Goal: Information Seeking & Learning: Check status

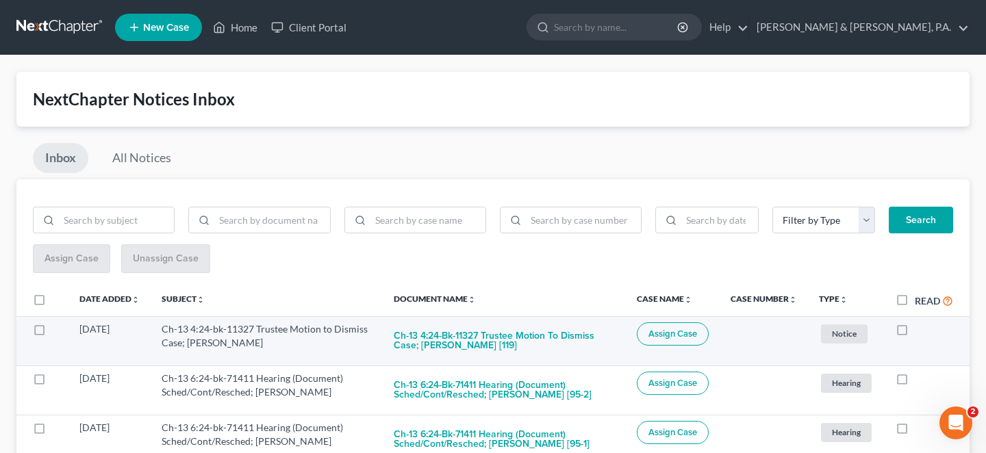
click at [915, 333] on label at bounding box center [915, 333] width 0 height 0
click at [921, 323] on input "checkbox" at bounding box center [925, 327] width 9 height 9
checkbox input "true"
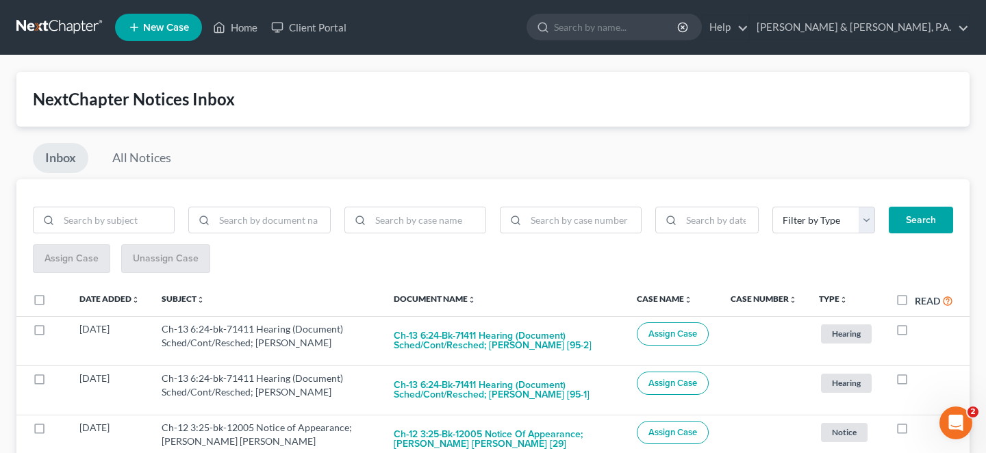
click at [915, 333] on label at bounding box center [915, 333] width 0 height 0
click at [921, 323] on input "checkbox" at bounding box center [925, 327] width 9 height 9
checkbox input "true"
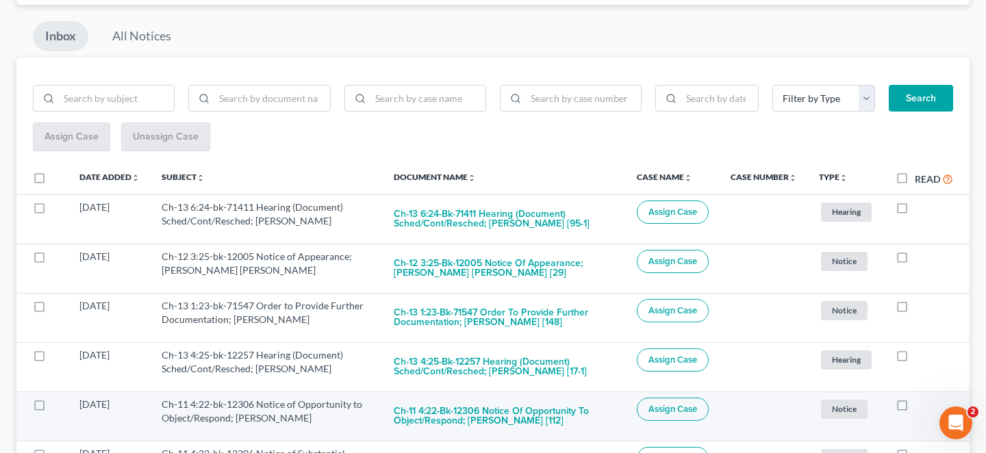
scroll to position [160, 0]
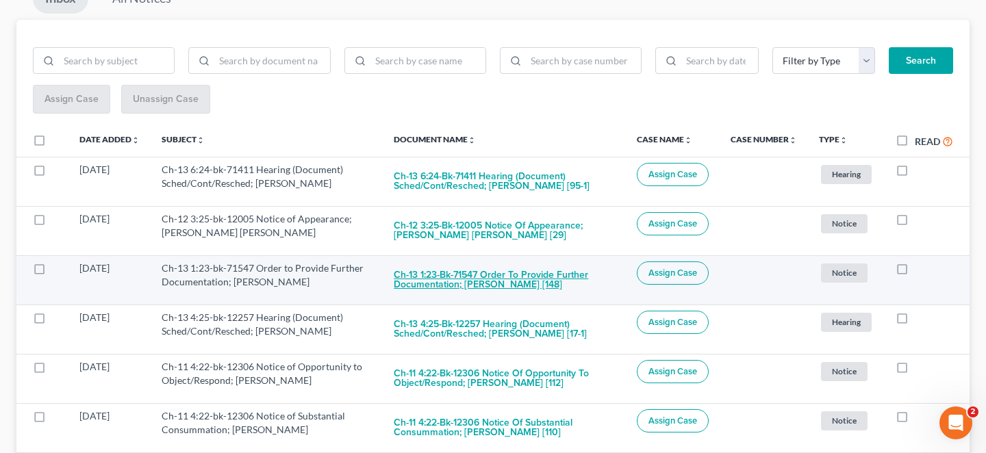
click at [556, 262] on button "Ch-13 1:23-bk-71547 Order to Provide Further Documentation; [PERSON_NAME] [148]" at bounding box center [504, 280] width 221 height 37
checkbox input "true"
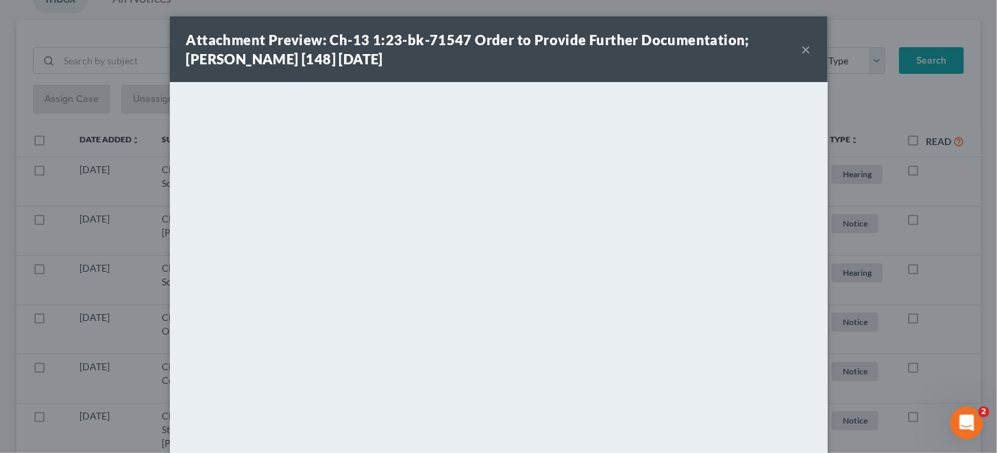
click at [801, 47] on button "×" at bounding box center [806, 49] width 10 height 16
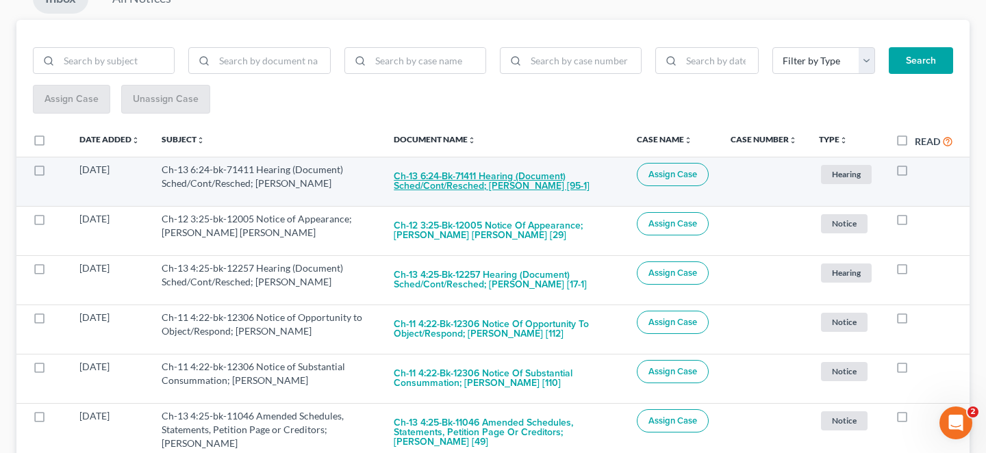
click at [490, 167] on button "Ch-13 6:24-bk-71411 Hearing (Document) Sched/Cont/Resched; Amanda L. Wood [95-1]" at bounding box center [504, 181] width 221 height 37
checkbox input "true"
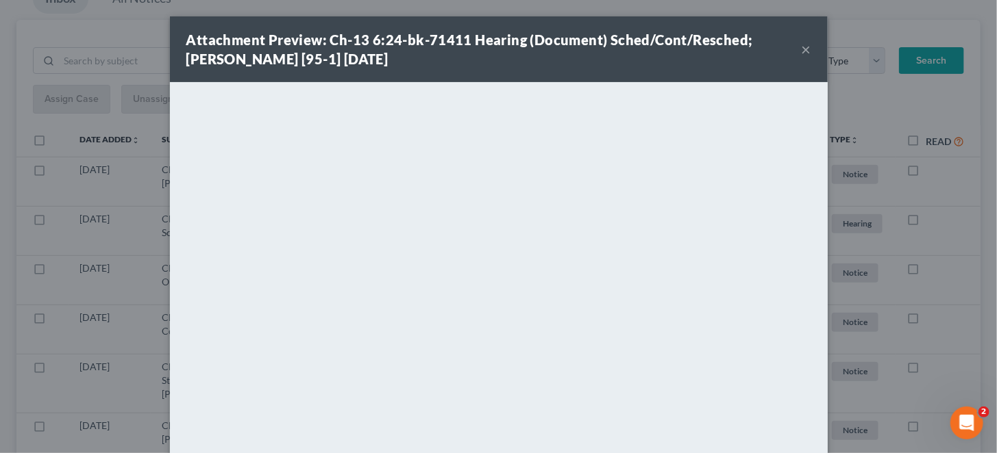
click at [775, 45] on div "Attachment Preview: Ch-13 6:24-bk-71411 Hearing (Document) Sched/Cont/Resched; …" at bounding box center [493, 49] width 615 height 38
click at [801, 45] on button "×" at bounding box center [806, 49] width 10 height 16
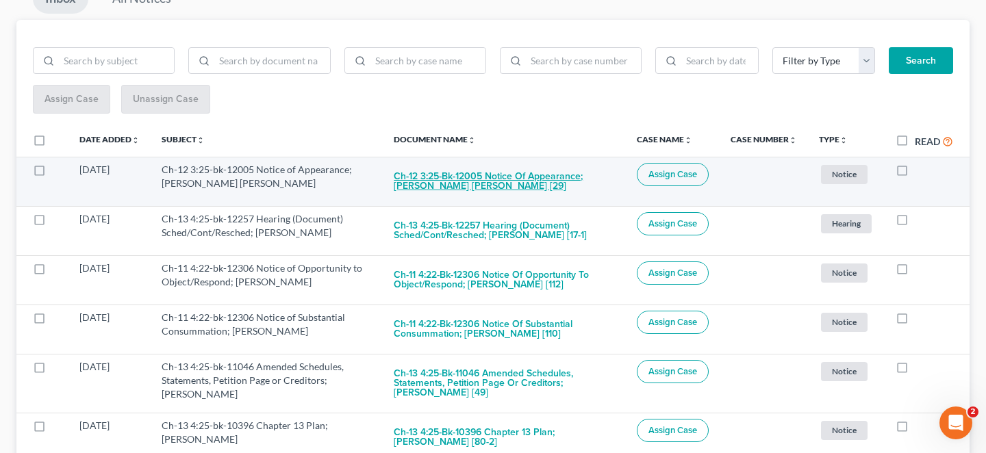
click at [503, 163] on button "Ch-12 3:25-bk-12005 Notice of Appearance; Grant Anthony Hayes [29]" at bounding box center [504, 181] width 221 height 37
checkbox input "true"
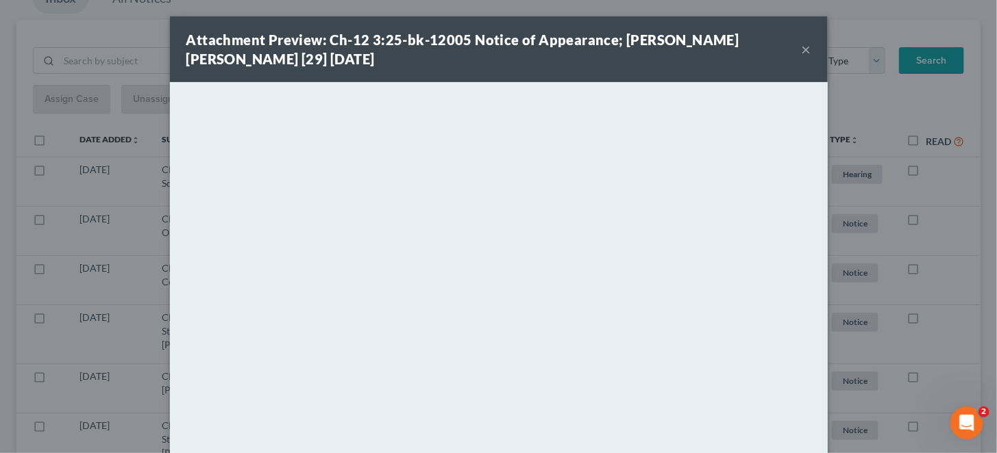
click at [801, 47] on button "×" at bounding box center [806, 49] width 10 height 16
